Goal: Task Accomplishment & Management: Complete application form

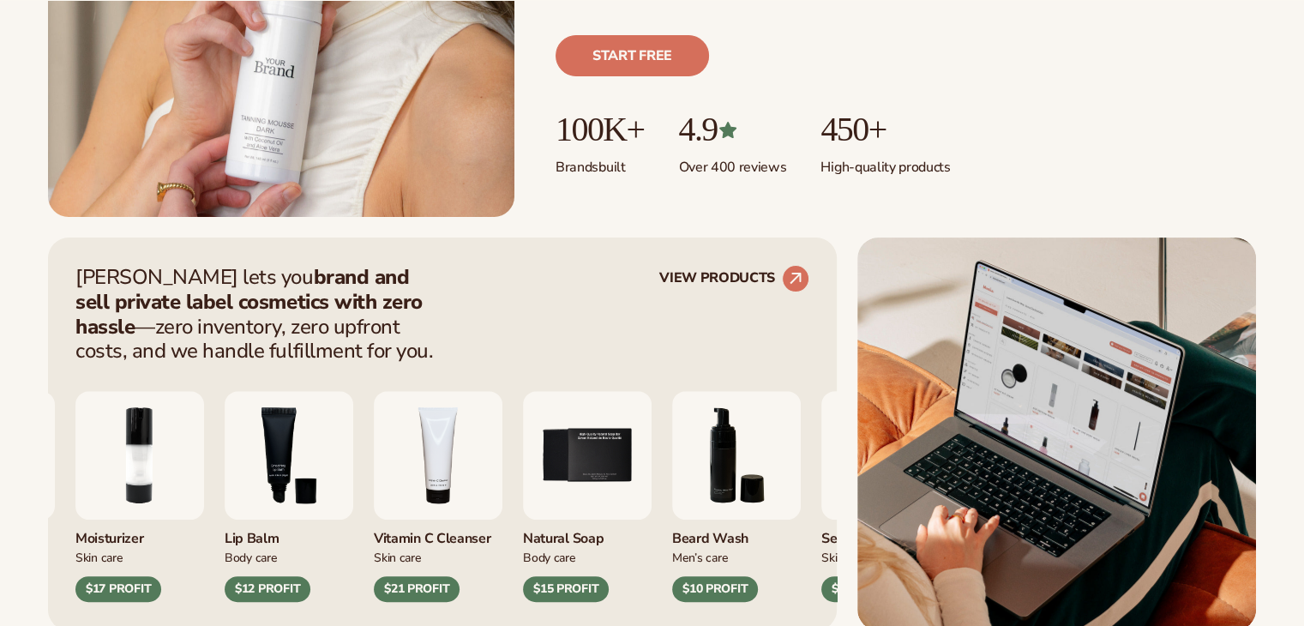
scroll to position [492, 0]
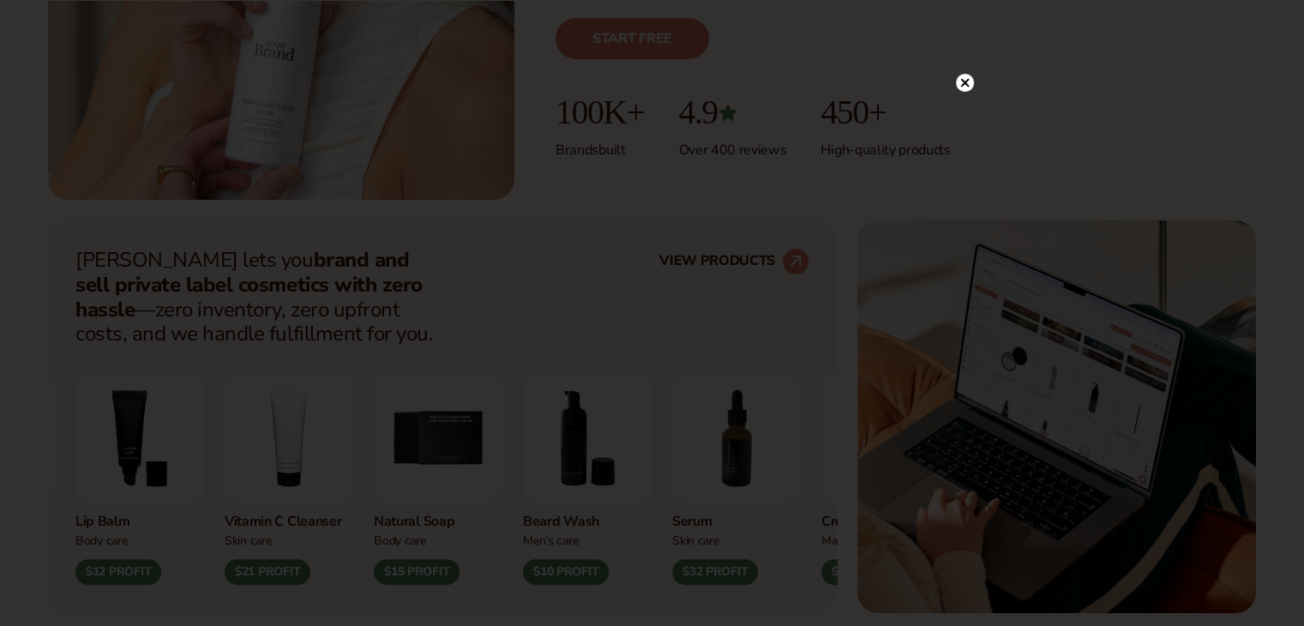
click at [966, 116] on icon at bounding box center [964, 117] width 9 height 9
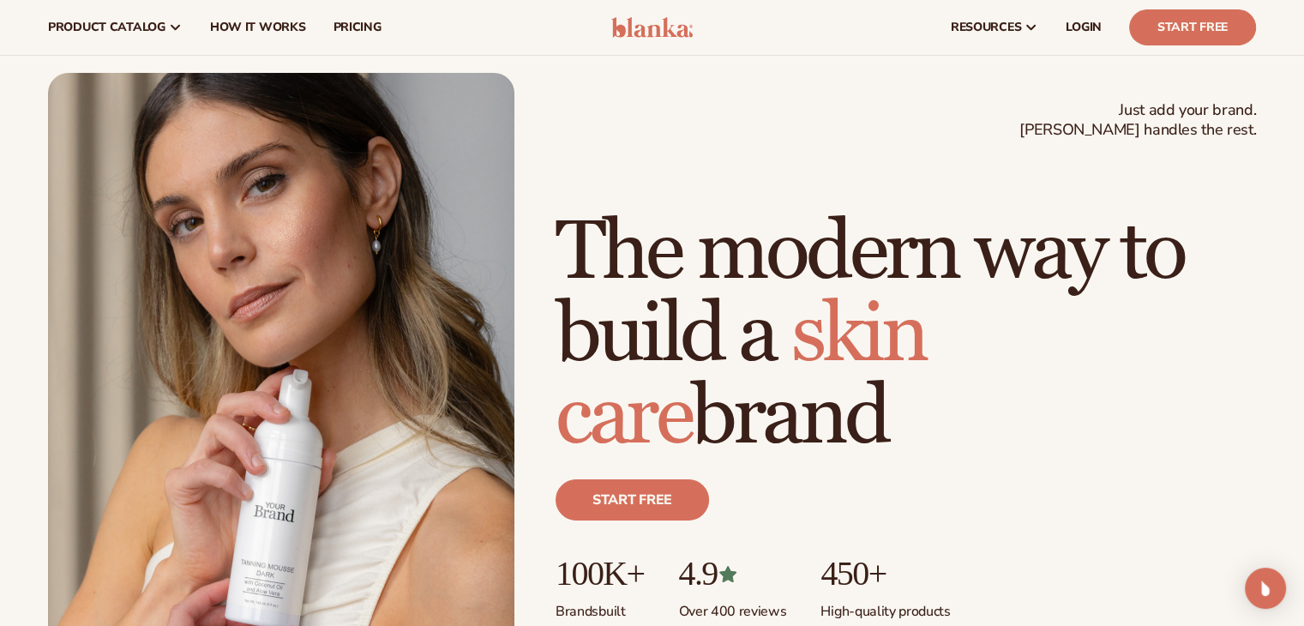
scroll to position [21, 0]
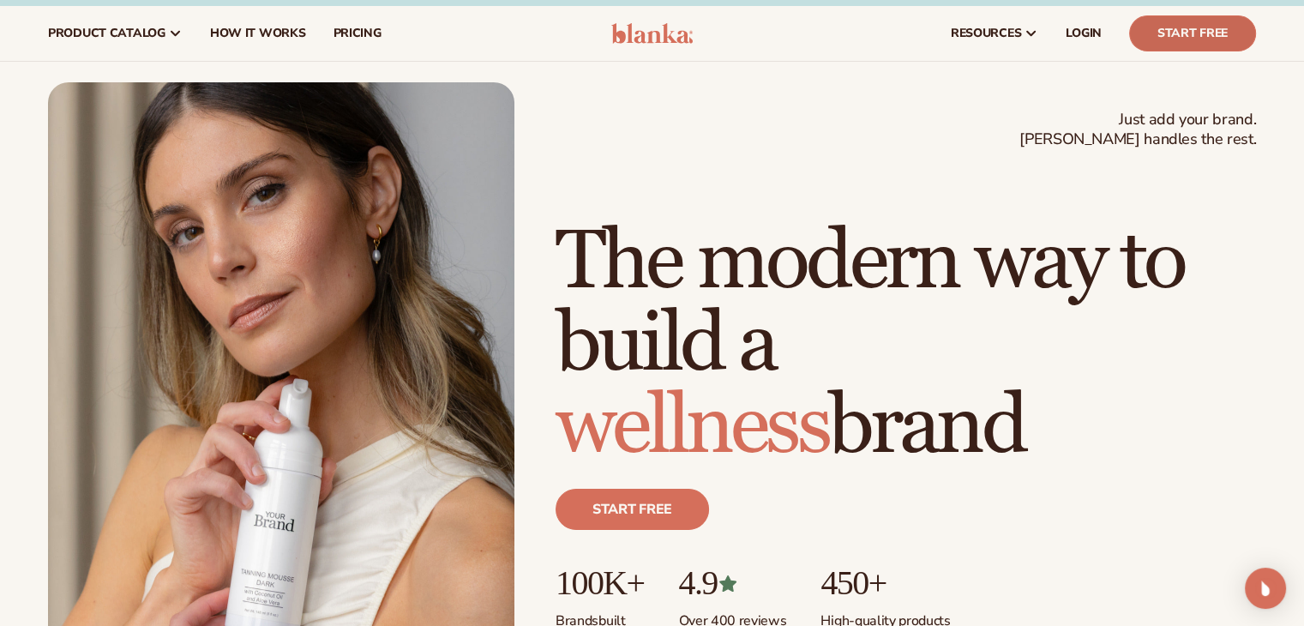
click at [1166, 33] on link "Start Free" at bounding box center [1192, 33] width 127 height 36
